Goal: Manage account settings

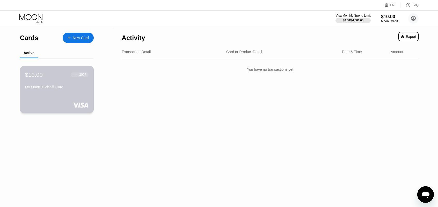
click at [71, 78] on div "● ● ● ● 2007" at bounding box center [80, 74] width 18 height 7
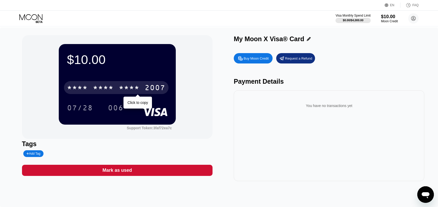
click at [108, 87] on div "* * * *" at bounding box center [103, 88] width 21 height 8
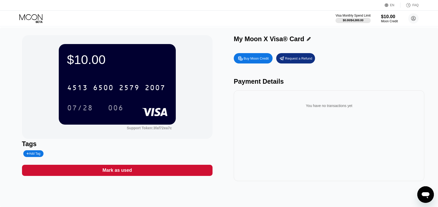
click at [388, 4] on icon at bounding box center [387, 5] width 4 height 4
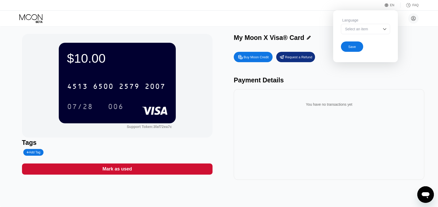
click at [384, 32] on img at bounding box center [384, 28] width 5 height 5
click at [353, 29] on div "Select an item" at bounding box center [362, 29] width 36 height 4
click at [360, 21] on div "Language" at bounding box center [365, 20] width 49 height 4
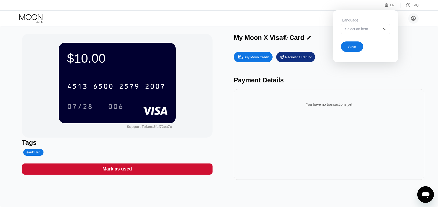
click at [427, 62] on div "$10.00 4513 6500 2579 2007 07/28 006 Support Token: 3faf72ea7c Tags Add Tag Mar…" at bounding box center [219, 116] width 438 height 181
click at [415, 6] on div "FAQ" at bounding box center [415, 5] width 6 height 4
